Goal: Information Seeking & Learning: Learn about a topic

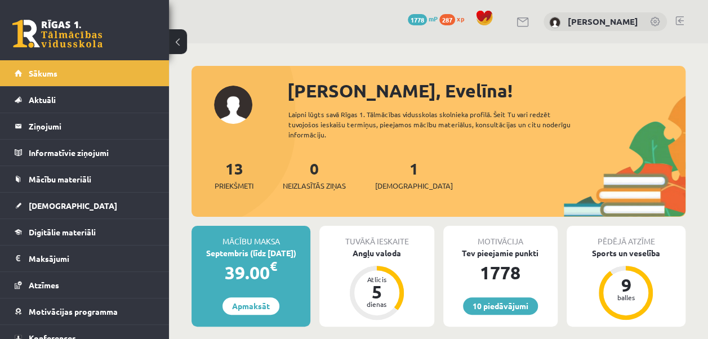
click at [558, 133] on div "Laipni lūgts savā Rīgas 1. Tālmācības vidusskolas skolnieka profilā. Šeit Tu va…" at bounding box center [436, 124] width 296 height 30
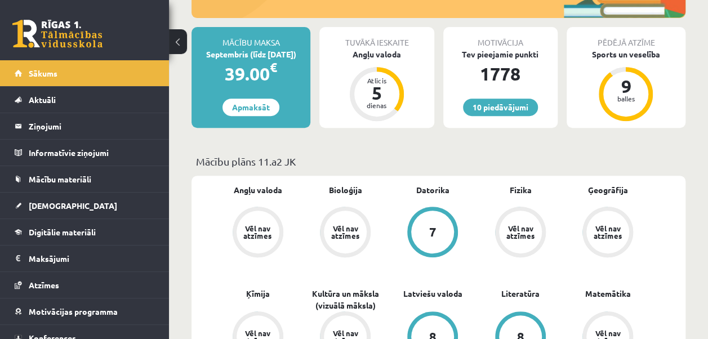
scroll to position [200, 0]
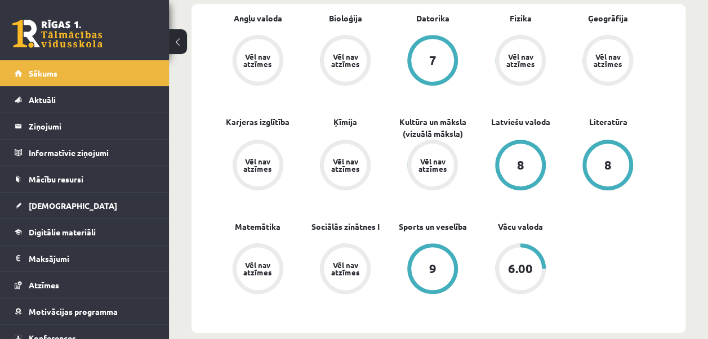
scroll to position [379, 0]
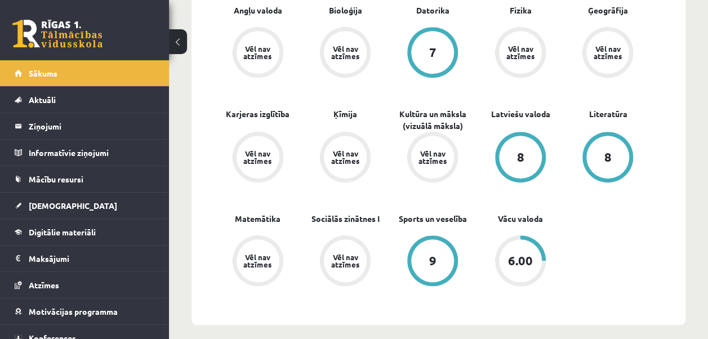
click at [580, 277] on div "Angļu valoda Vēl nav atzīmes Bioloģija Vēl nav atzīmes Datorika 7 Fizika Vēl na…" at bounding box center [433, 161] width 438 height 312
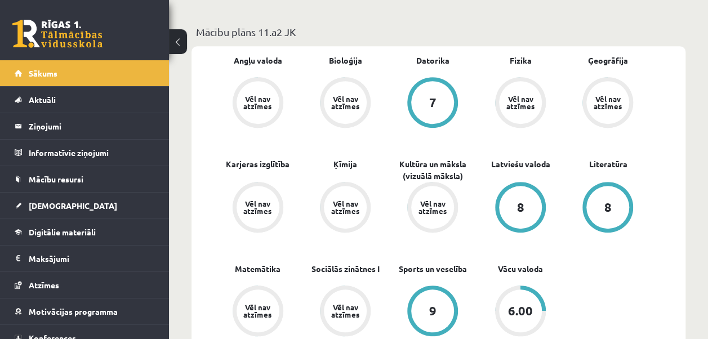
scroll to position [328, 0]
